Goal: Task Accomplishment & Management: Use online tool/utility

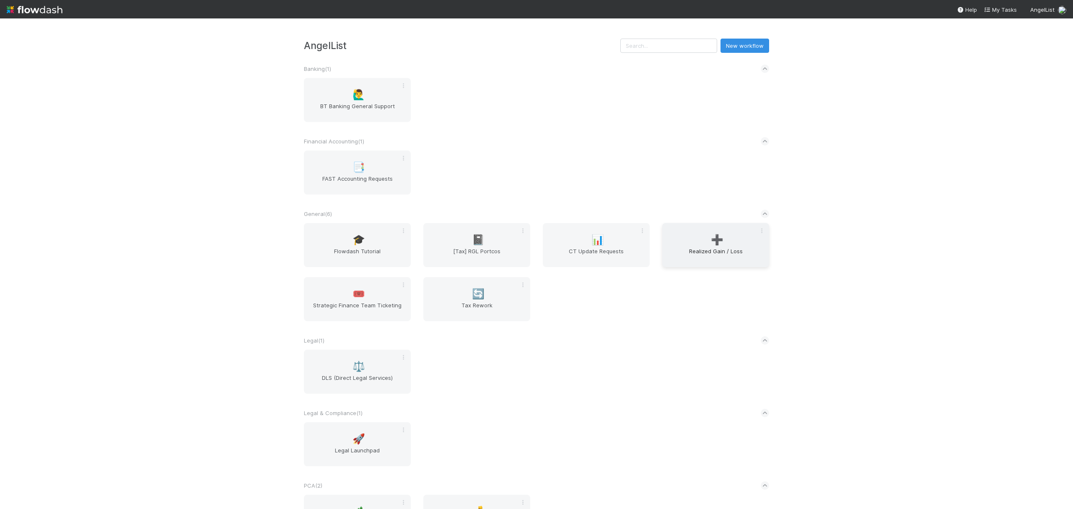
click at [666, 242] on div "➕ Realized Gain / Loss" at bounding box center [715, 245] width 107 height 44
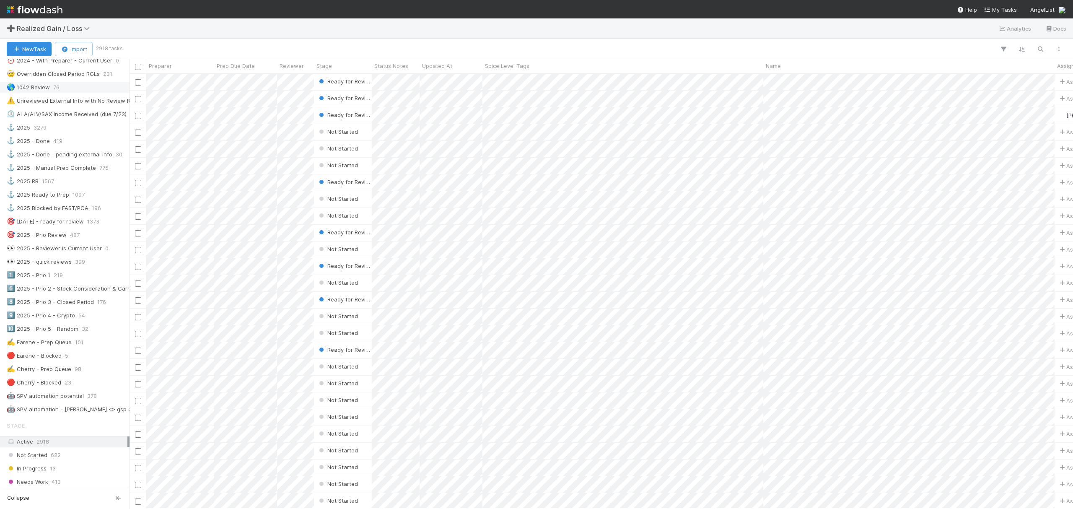
scroll to position [279, 0]
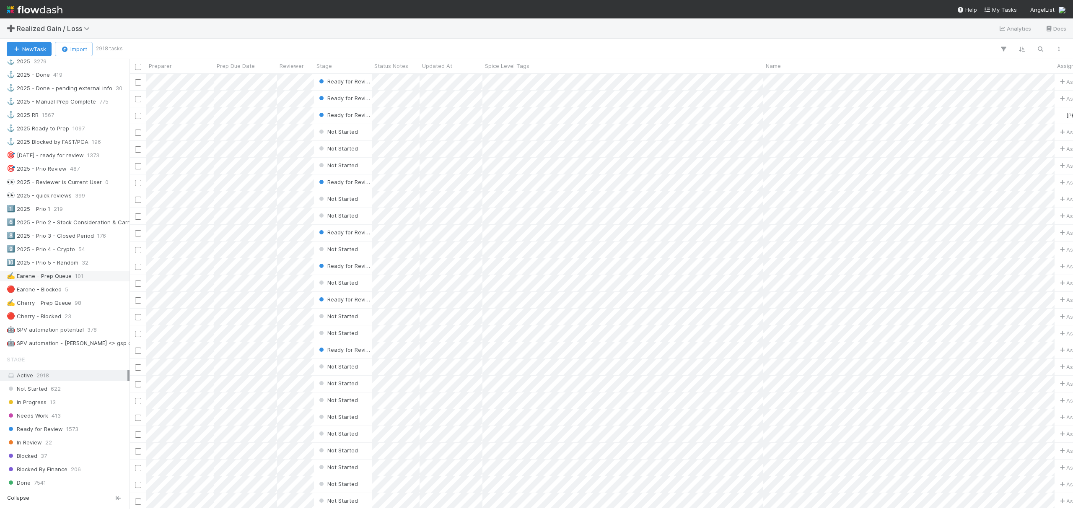
click at [91, 281] on div "✍️ Earene - Prep Queue 101" at bounding box center [67, 276] width 121 height 10
click at [69, 308] on div "✍️ Cherry - Prep Queue" at bounding box center [39, 303] width 65 height 10
click at [65, 281] on div "✍️ Earene - Prep Queue" at bounding box center [39, 276] width 65 height 10
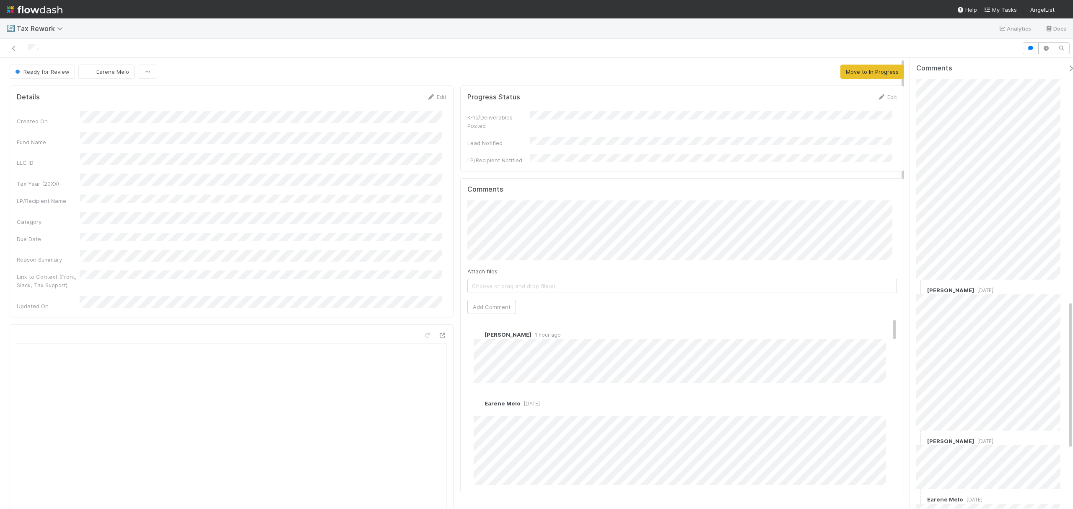
scroll to position [913, 0]
click at [17, 51] on link at bounding box center [14, 48] width 8 height 8
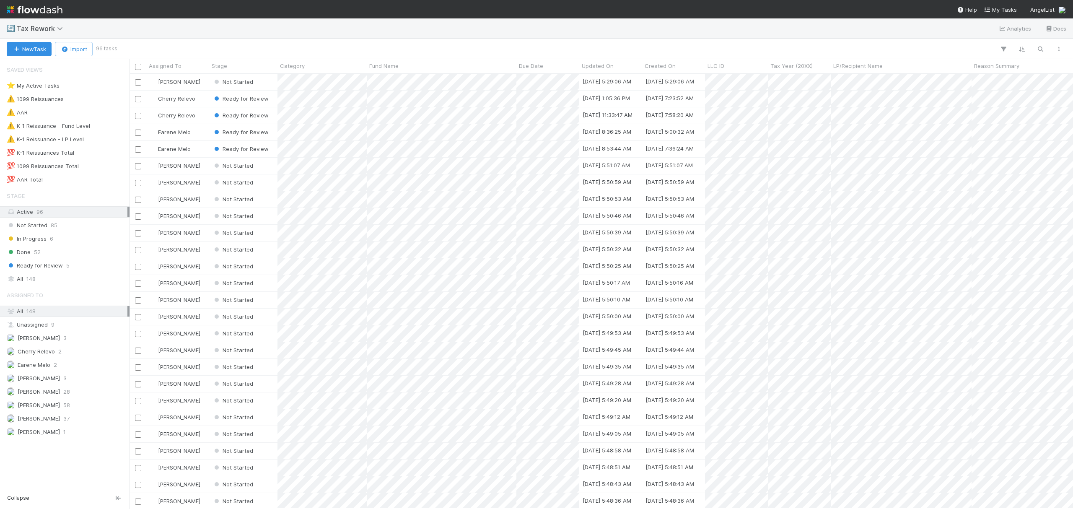
scroll to position [426, 935]
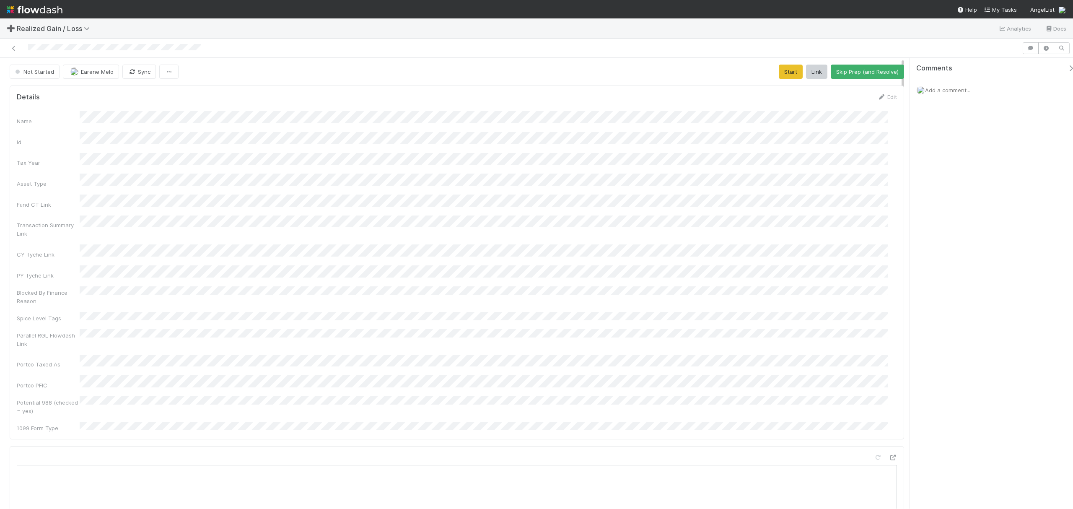
click at [426, 287] on div "Name Id Tax Year Asset Type Fund CT Link Transaction Summary Link CY Tyche Link…" at bounding box center [457, 271] width 880 height 321
click at [876, 102] on button "Cancel" at bounding box center [881, 100] width 29 height 14
click at [465, 227] on div "Name Id Tax Year Asset Type Fund CT Link Transaction Summary Link CY Tyche Link…" at bounding box center [457, 271] width 880 height 321
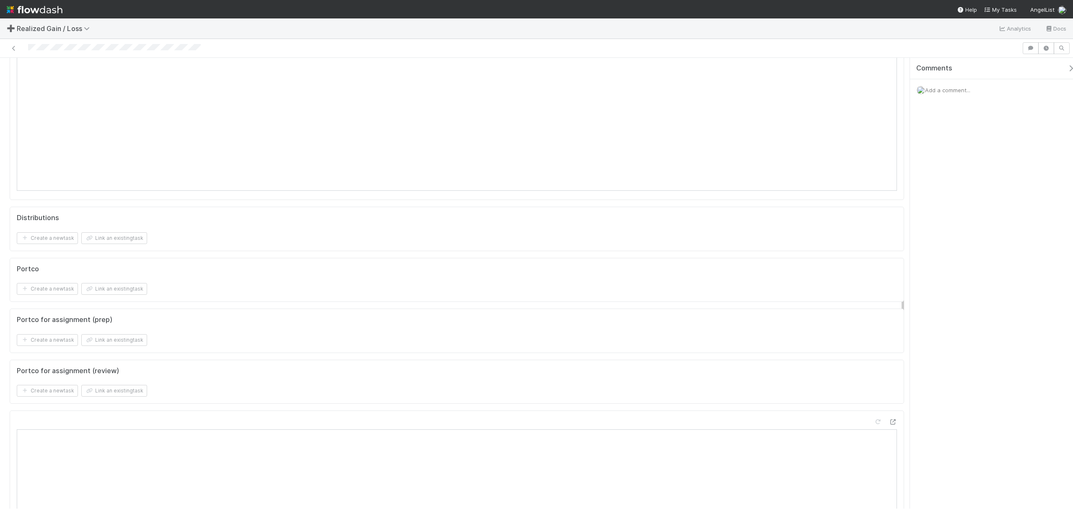
scroll to position [1576, 0]
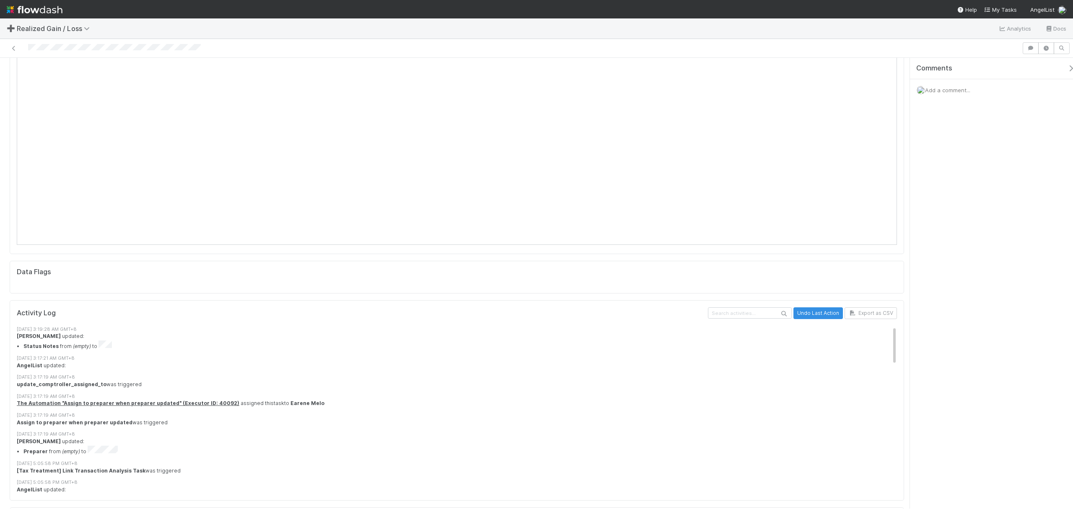
click at [478, 355] on div "8/19/25, 3:17:21 AM GMT+8" at bounding box center [461, 358] width 888 height 7
click at [448, 373] on div "8/19/25, 3:17:19 AM GMT+8" at bounding box center [461, 376] width 888 height 7
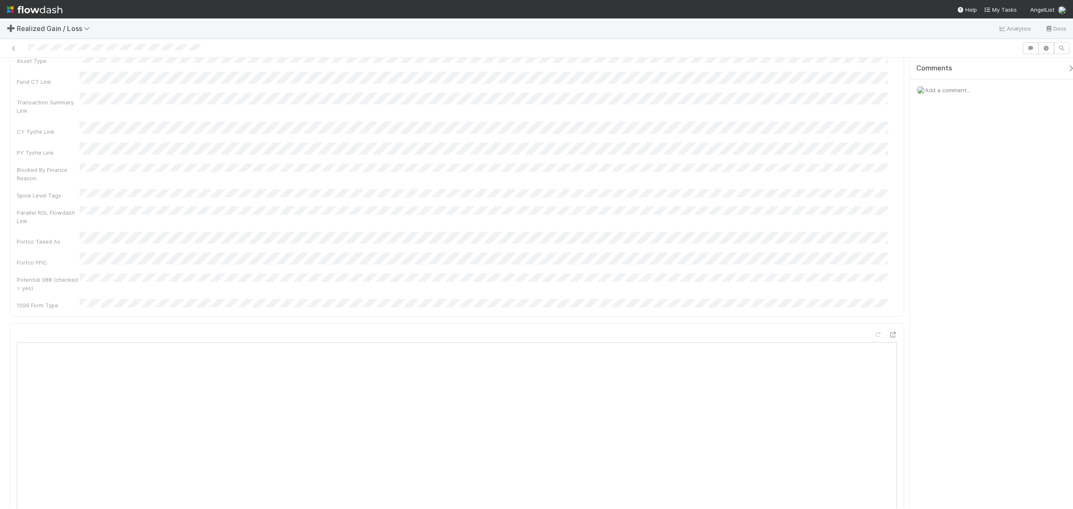
scroll to position [0, 0]
click at [649, 218] on div "Transaction Summary Link" at bounding box center [457, 226] width 880 height 23
click at [769, 72] on div "Not Started Earene Melo Sync Start Link Skip Prep (and Resolve)" at bounding box center [457, 72] width 894 height 14
click at [779, 72] on button "Start" at bounding box center [791, 72] width 24 height 14
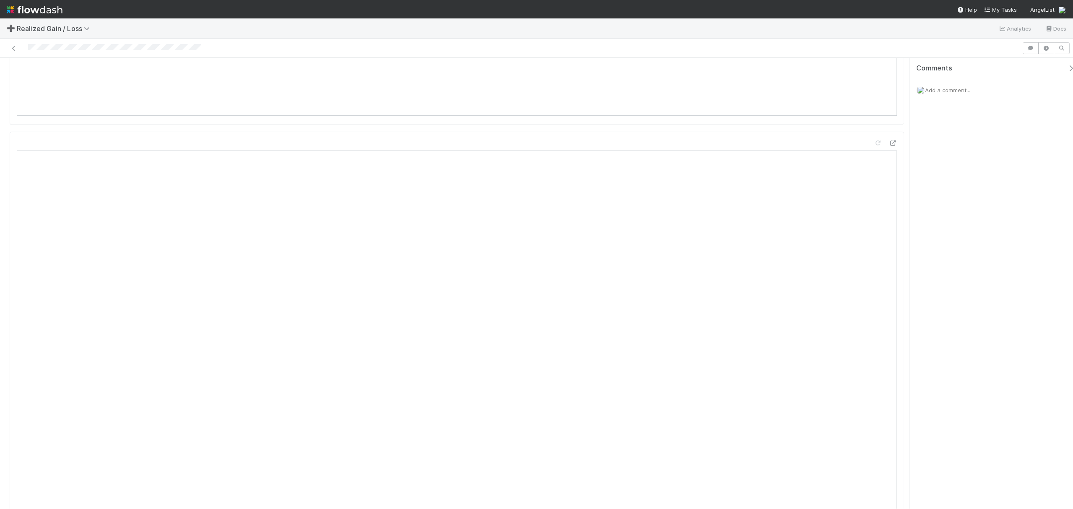
click at [199, 44] on div at bounding box center [114, 48] width 173 height 8
click at [864, 72] on button "Request Review (and Resolve)" at bounding box center [858, 72] width 91 height 14
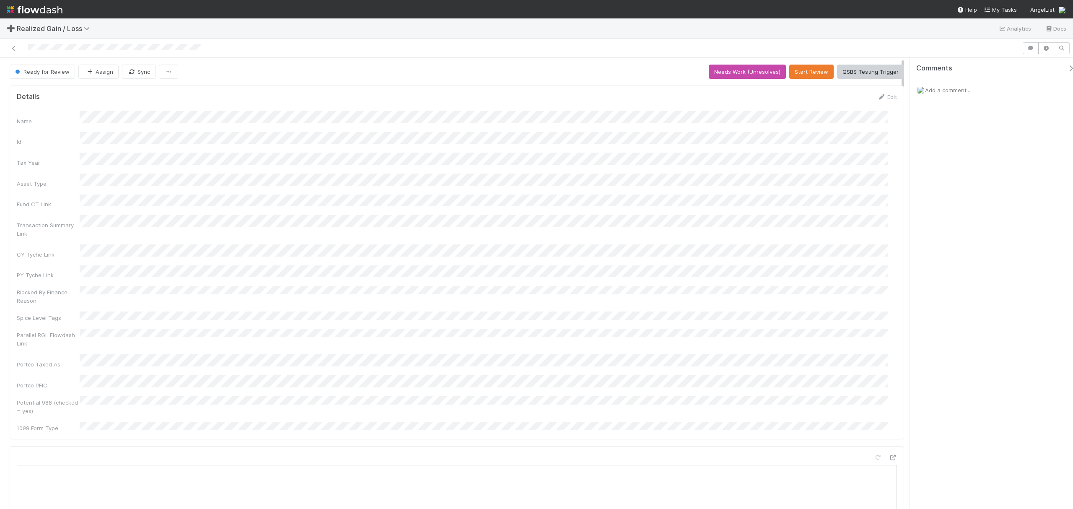
click at [605, 396] on div "Potential 988 (checked = yes)" at bounding box center [457, 405] width 880 height 19
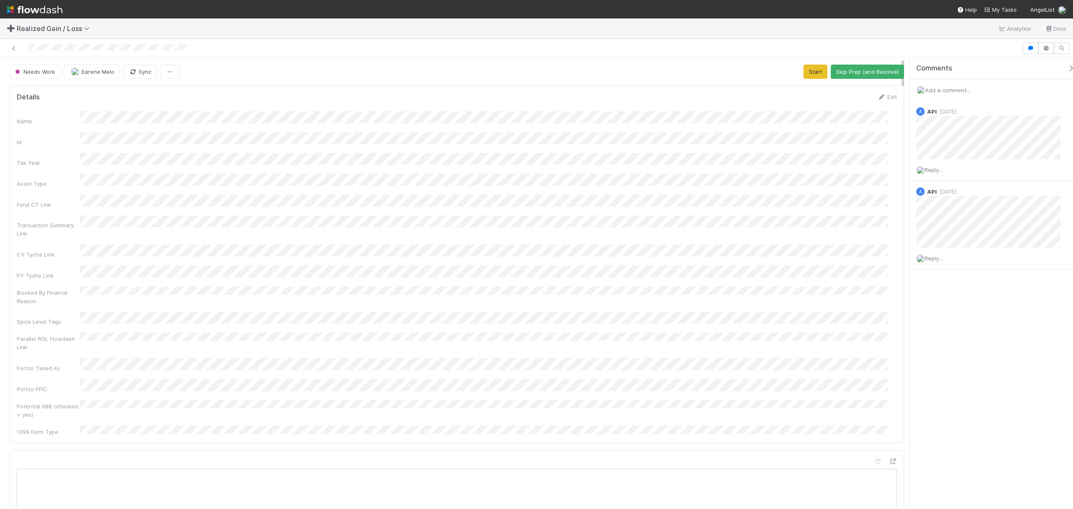
click at [771, 333] on div "Name Id Tax Year Asset Type Fund CT Link Transaction Summary Link CY Tyche Link…" at bounding box center [457, 273] width 880 height 324
click at [803, 71] on button "Start" at bounding box center [815, 72] width 24 height 14
click at [443, 163] on div "Name Id Tax Year Asset Type Fund CT Link Transaction Summary Link CY Tyche Link…" at bounding box center [457, 273] width 880 height 324
click at [650, 168] on div "Name Id Tax Year Asset Type Fund CT Link Transaction Summary Link CY Tyche Link…" at bounding box center [457, 273] width 880 height 324
click at [838, 66] on button "Request Review (and Resolve)" at bounding box center [858, 72] width 91 height 14
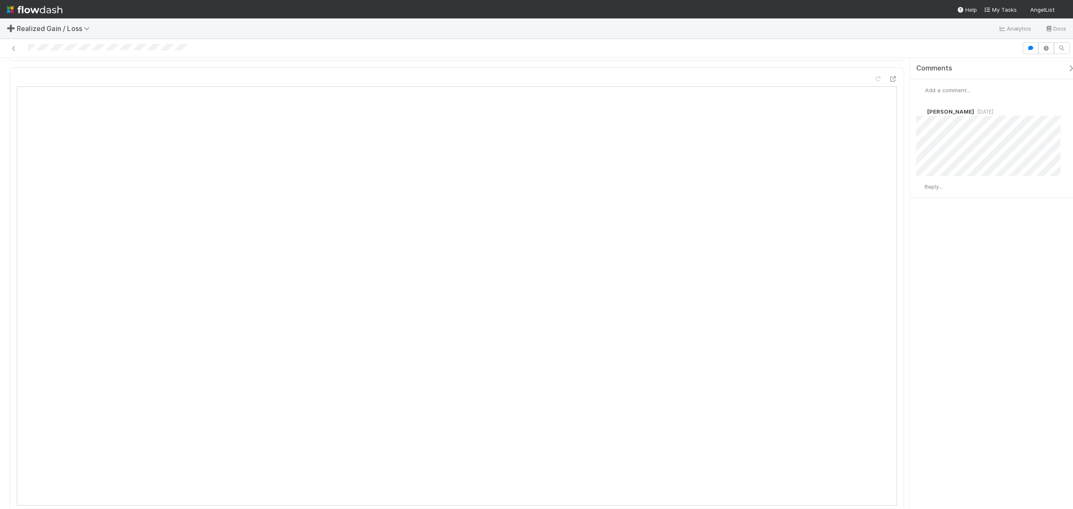
scroll to position [782, 0]
click at [583, 182] on div "Name Id Tax Year Asset Type Fund CT Link Transaction Summary Link CY Tyche Link…" at bounding box center [457, 273] width 880 height 324
click at [803, 72] on button "Start" at bounding box center [815, 72] width 24 height 14
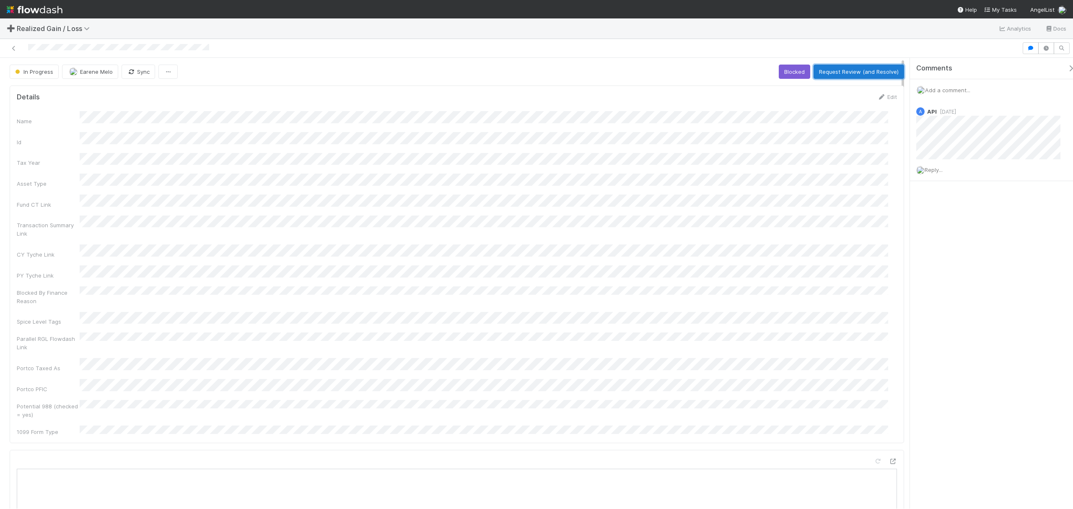
click at [804, 75] on button "Request Review (and Resolve)" at bounding box center [858, 72] width 91 height 14
click at [804, 72] on button "Start" at bounding box center [815, 72] width 24 height 14
click at [165, 200] on div "Name Id Tax Year Asset Type Fund CT Link Transaction Summary Link CY Tyche Link…" at bounding box center [457, 271] width 880 height 321
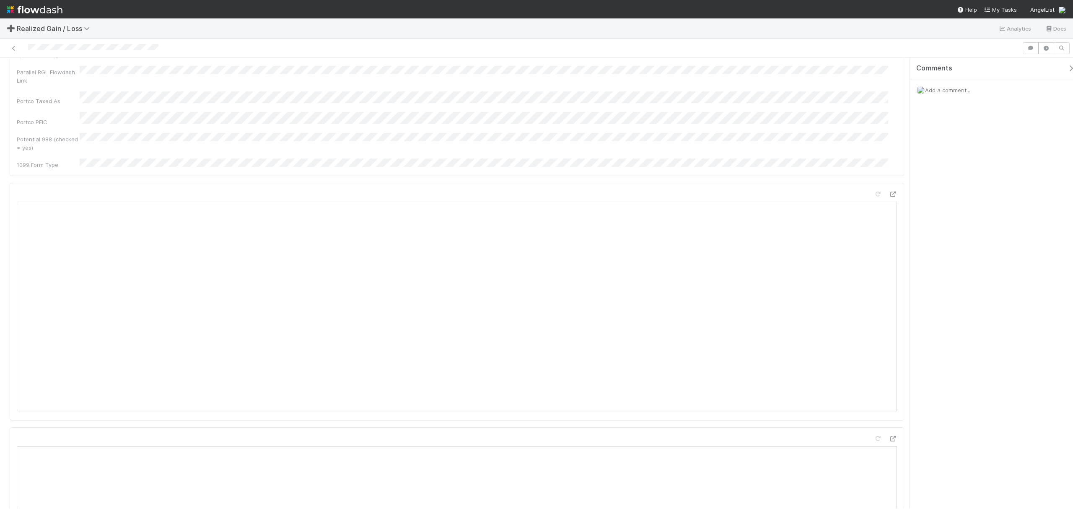
scroll to position [335, 0]
click at [131, 44] on div at bounding box center [93, 48] width 130 height 8
click at [804, 68] on button "Request Review (and Resolve)" at bounding box center [858, 72] width 91 height 14
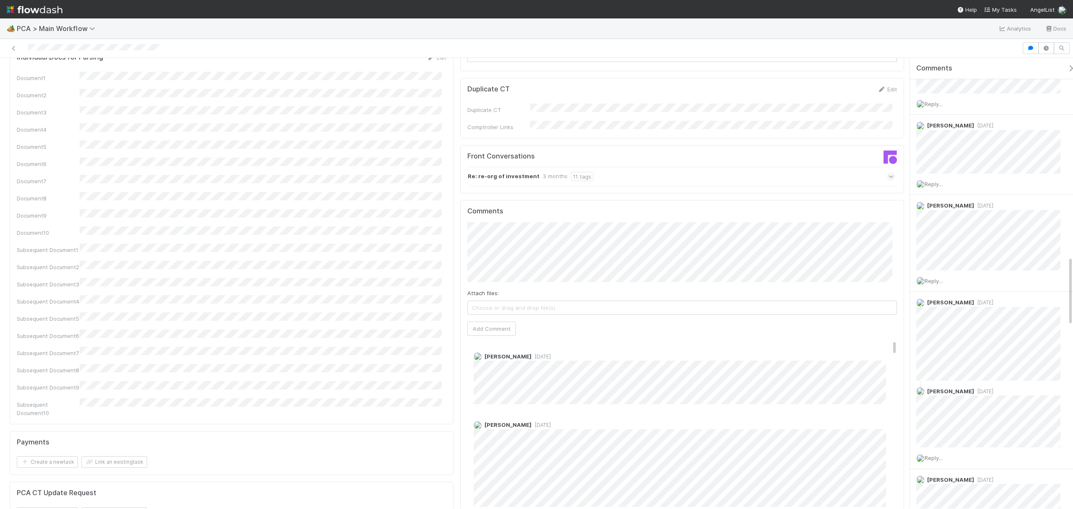
scroll to position [56, 0]
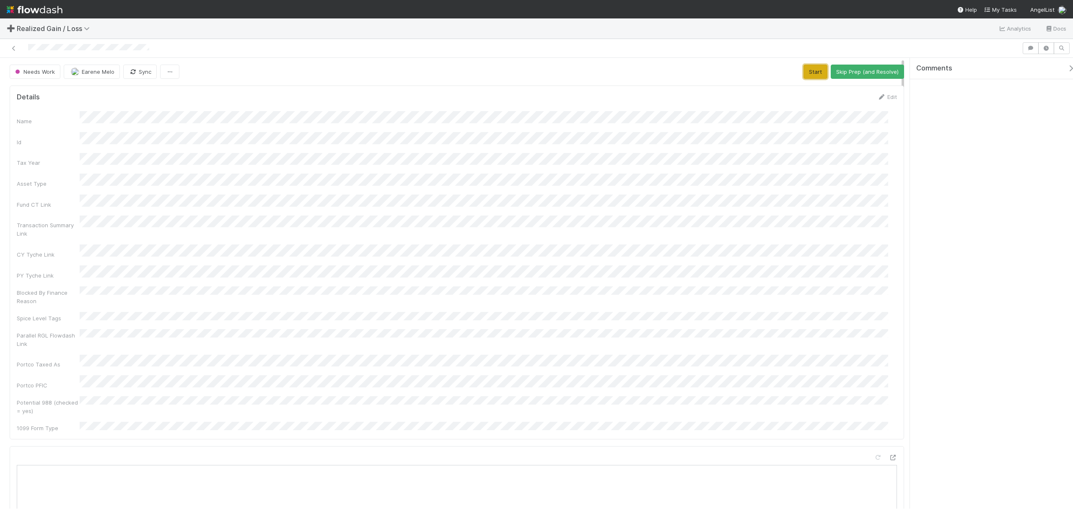
click at [805, 75] on button "Start" at bounding box center [815, 72] width 24 height 14
click at [850, 79] on button "Request Review (and Resolve)" at bounding box center [858, 72] width 91 height 14
click at [808, 74] on button "Start" at bounding box center [815, 72] width 24 height 14
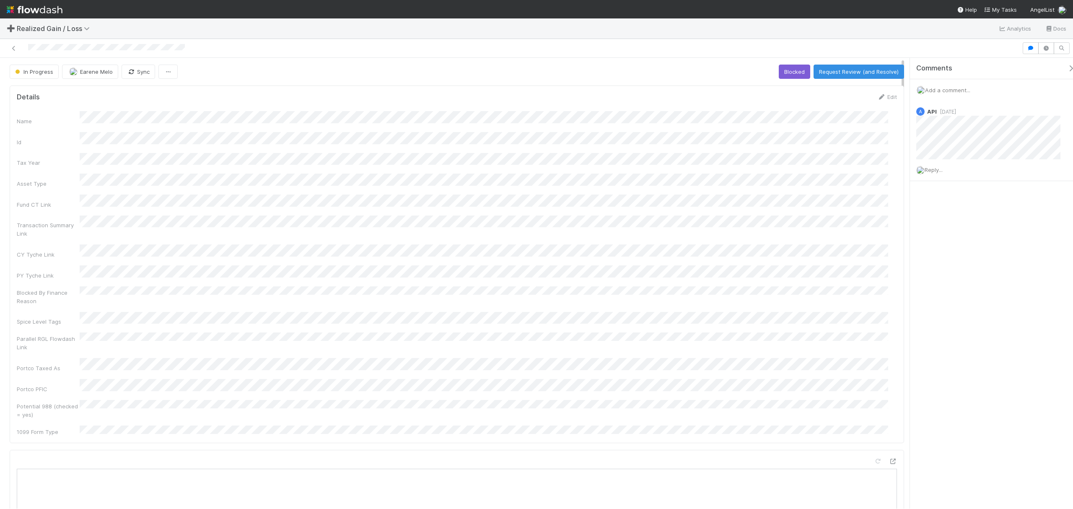
click at [93, 332] on div "Parallel RGL Flowdash Link" at bounding box center [457, 341] width 880 height 19
click at [783, 71] on button "Blocked" at bounding box center [794, 72] width 31 height 14
click at [865, 71] on button "Start (Unblocks)" at bounding box center [877, 72] width 53 height 14
click at [804, 78] on button "Start" at bounding box center [815, 72] width 24 height 14
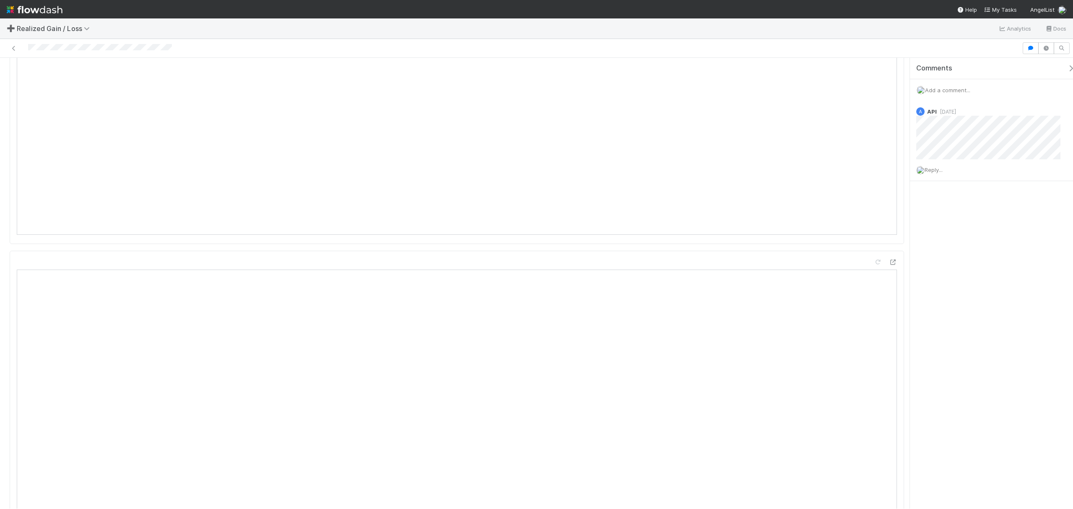
scroll to position [447, 0]
click at [539, 307] on div "Name Id Tax Year Asset Type Fund CT Link Transaction Summary Link CY Tyche Link…" at bounding box center [457, 273] width 880 height 324
click at [941, 91] on span "Add a comment..." at bounding box center [947, 90] width 45 height 7
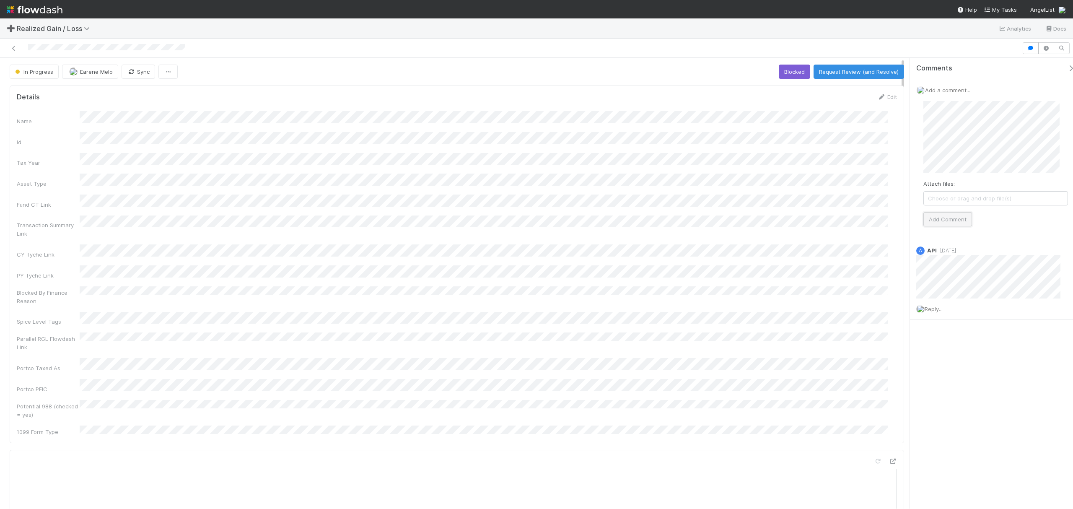
click at [951, 216] on button "Add Comment" at bounding box center [947, 219] width 49 height 14
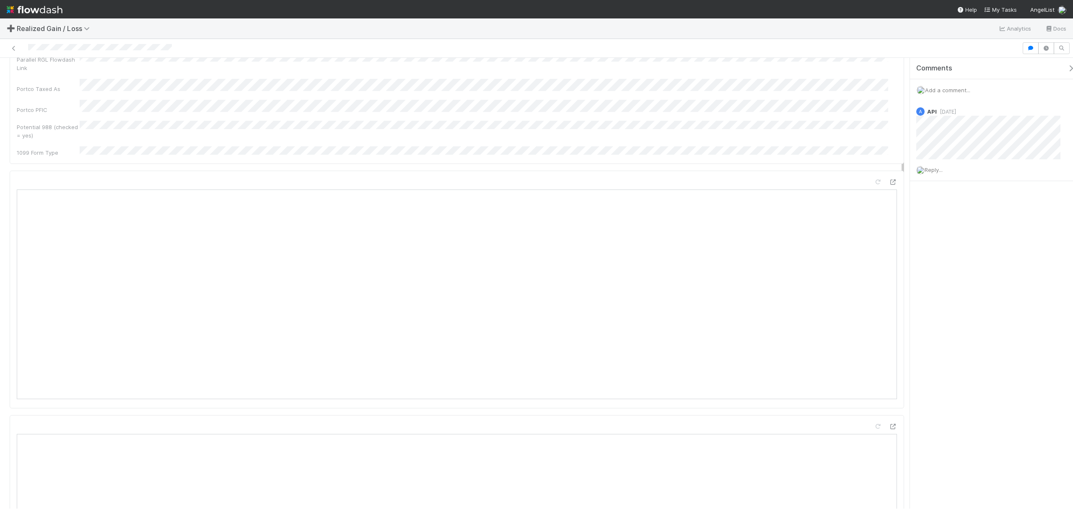
scroll to position [503, 0]
click at [964, 90] on span "Add a comment..." at bounding box center [947, 90] width 45 height 7
click at [969, 221] on button "Add Comment" at bounding box center [947, 219] width 49 height 14
click at [162, 39] on div at bounding box center [536, 48] width 1073 height 19
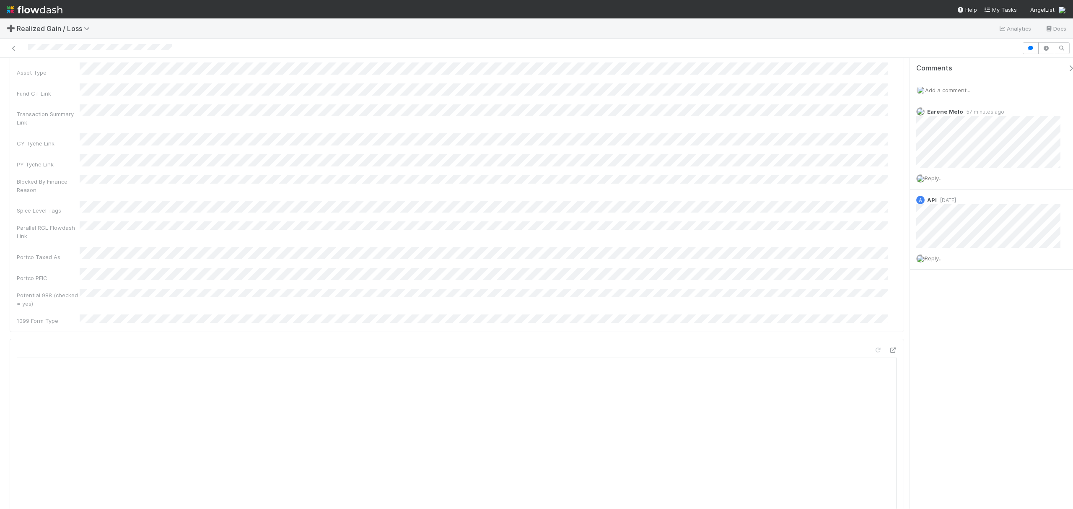
scroll to position [0, 0]
click at [790, 70] on button "Blocked" at bounding box center [794, 72] width 31 height 14
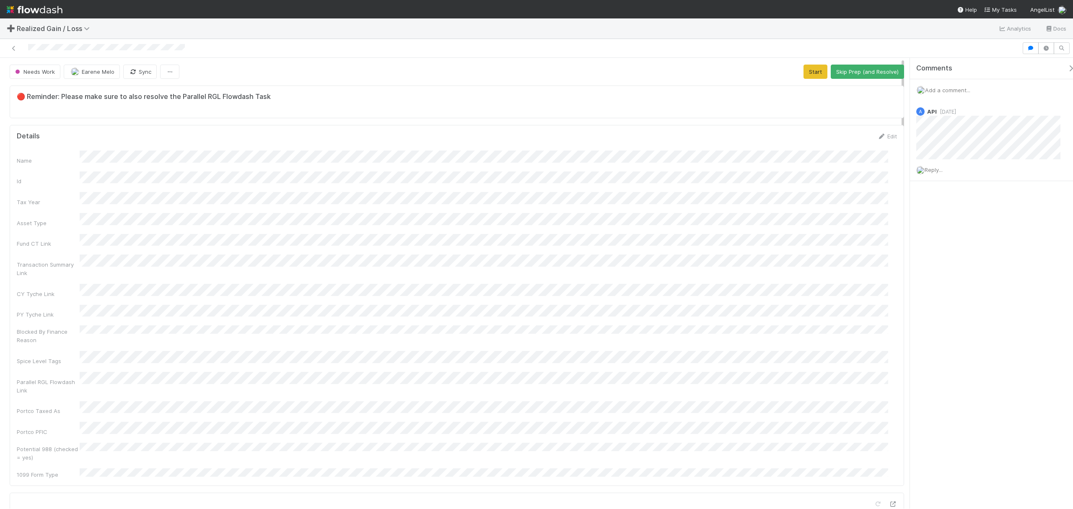
scroll to position [162, 862]
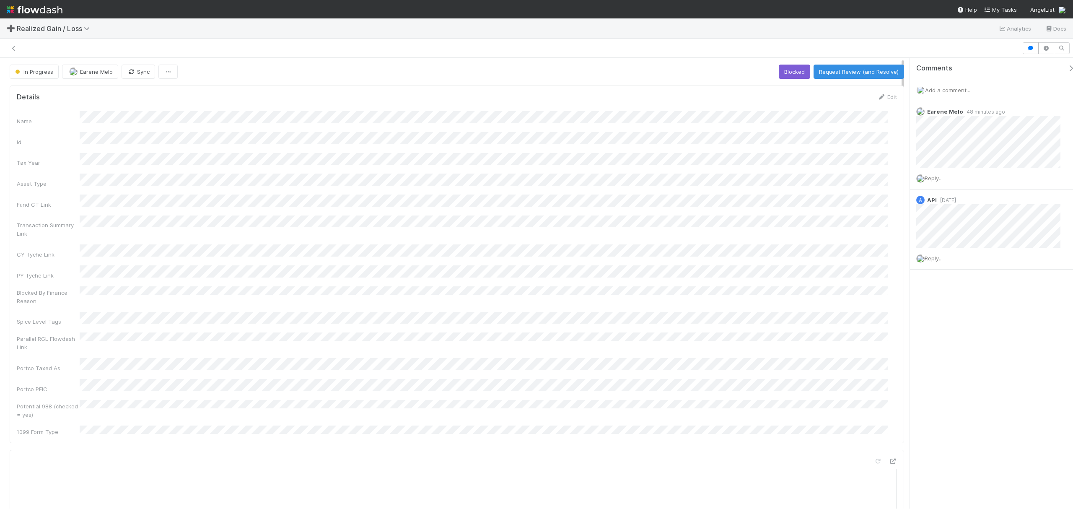
scroll to position [162, 862]
drag, startPoint x: 784, startPoint y: 76, endPoint x: 753, endPoint y: 222, distance: 148.9
click at [784, 76] on button "Blocked" at bounding box center [794, 72] width 31 height 14
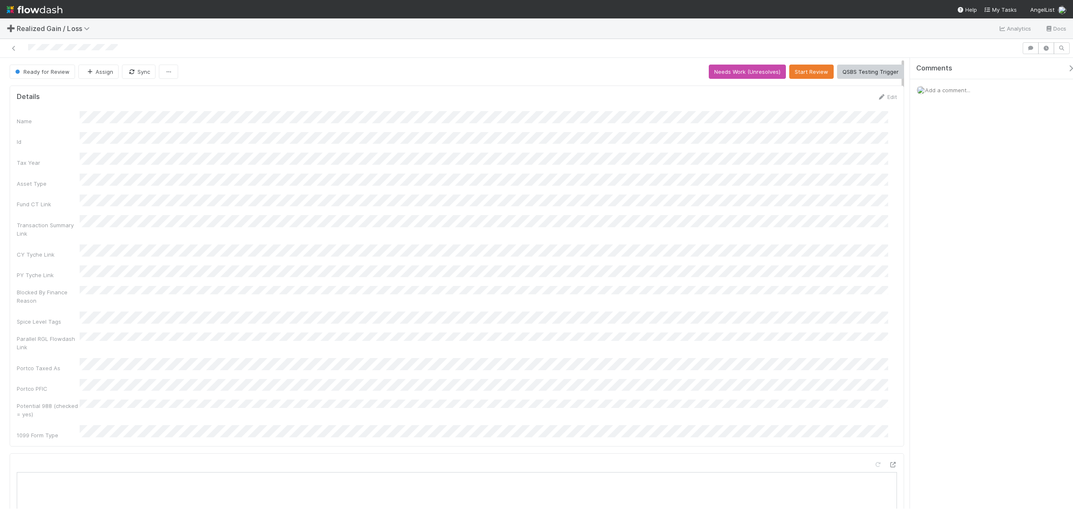
click at [577, 220] on div "Transaction Summary Link" at bounding box center [457, 226] width 880 height 23
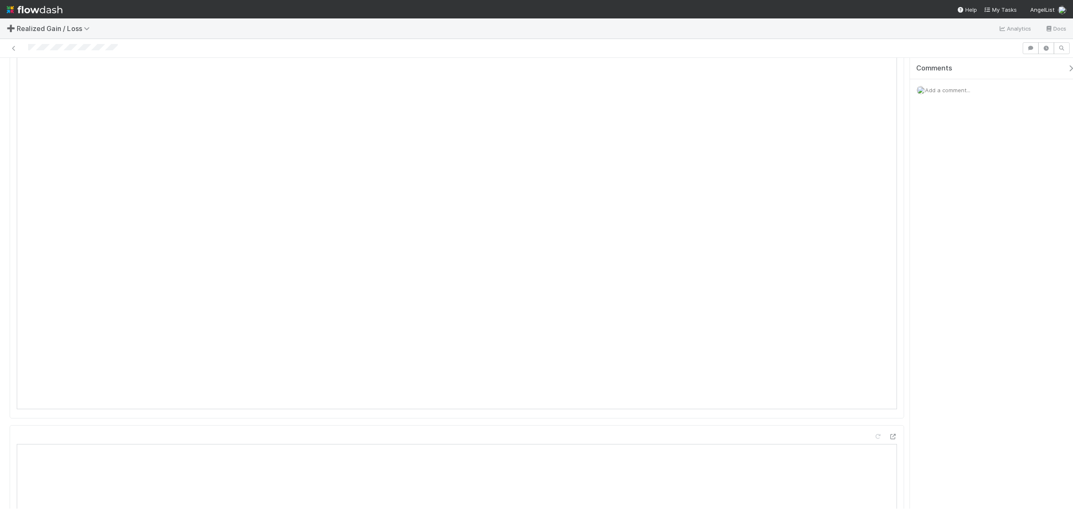
scroll to position [614, 0]
